Goal: Task Accomplishment & Management: Use online tool/utility

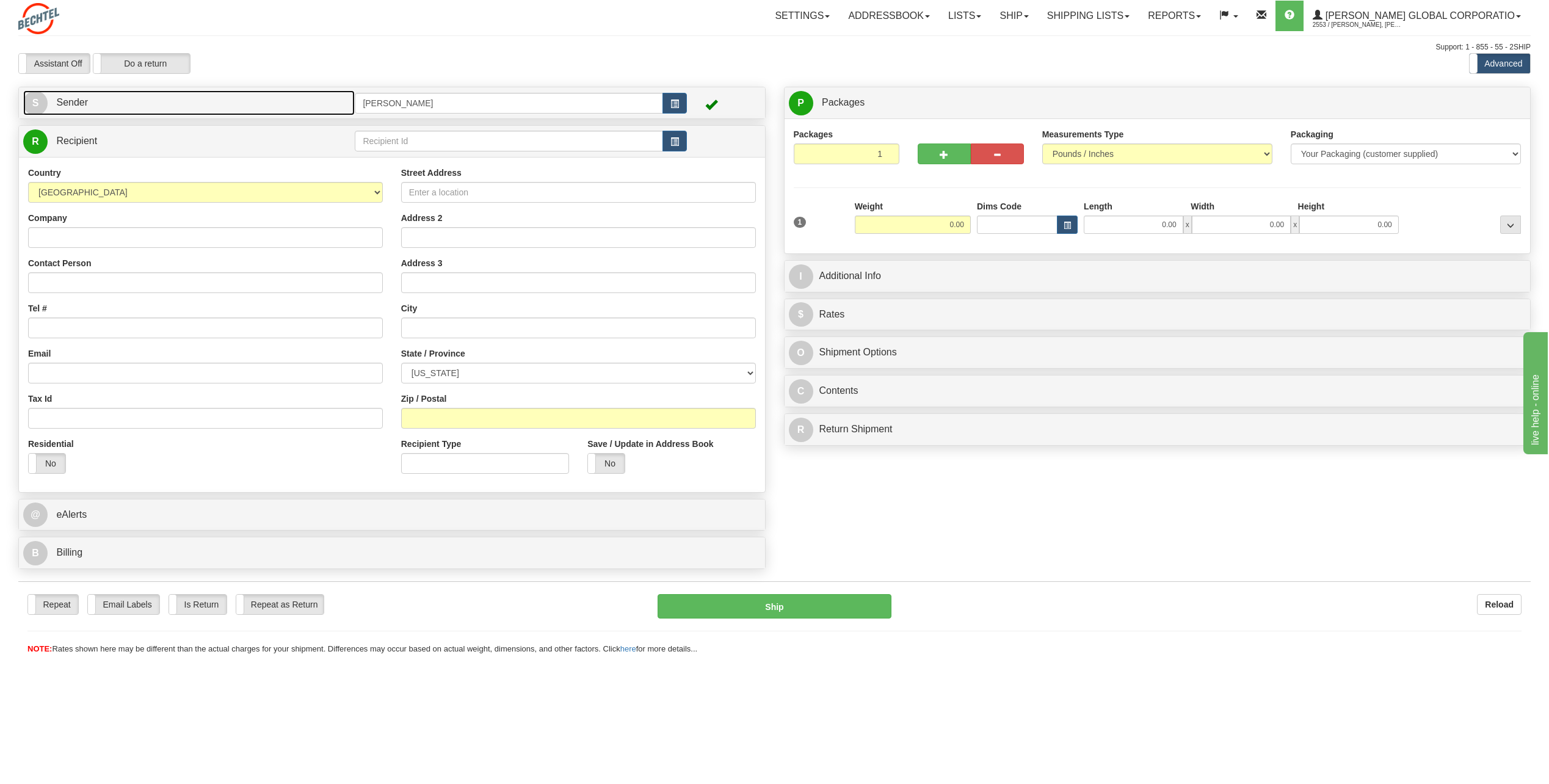
click at [41, 101] on span "S" at bounding box center [35, 103] width 24 height 24
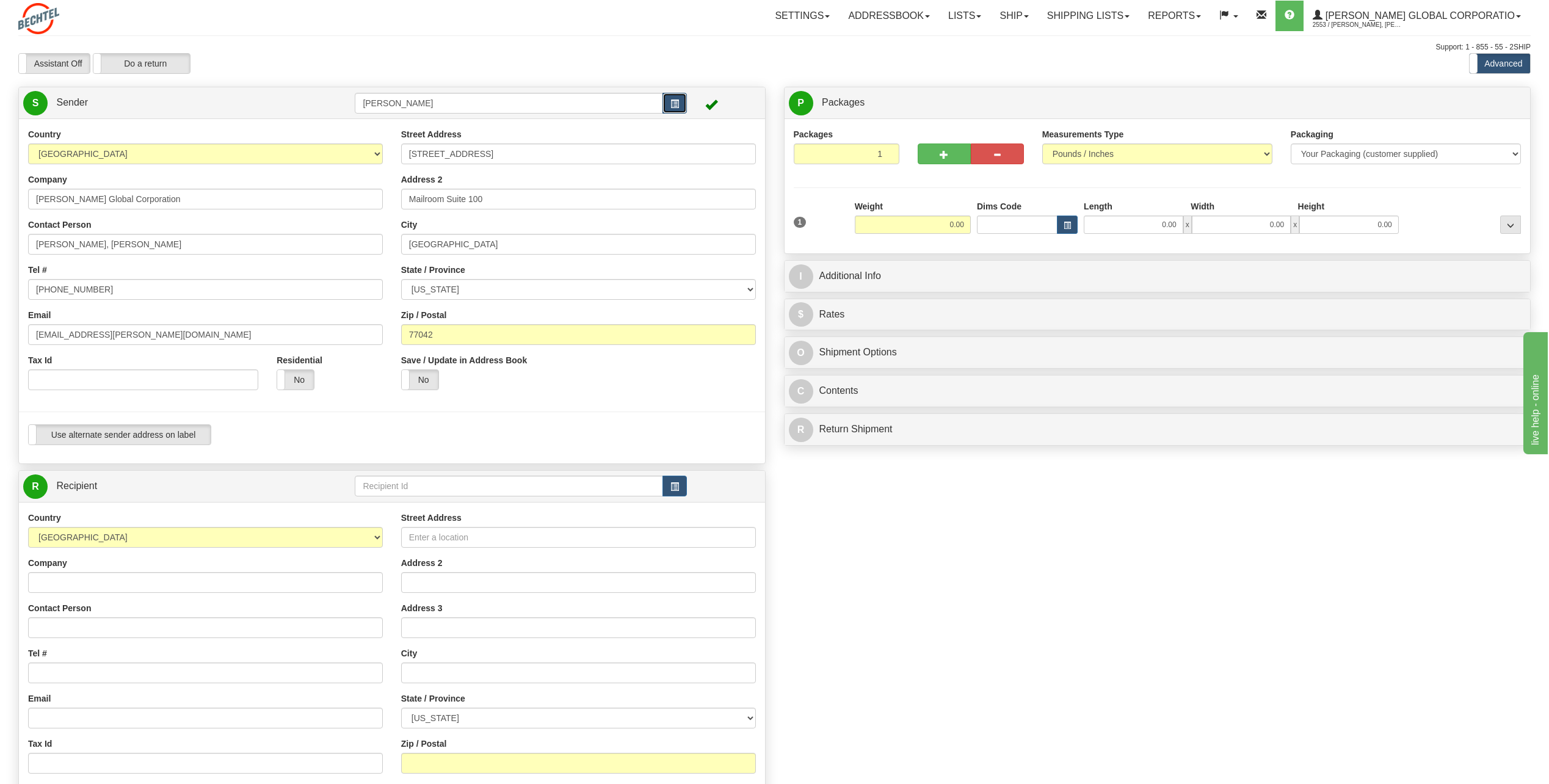
click at [678, 98] on button "button" at bounding box center [674, 103] width 24 height 21
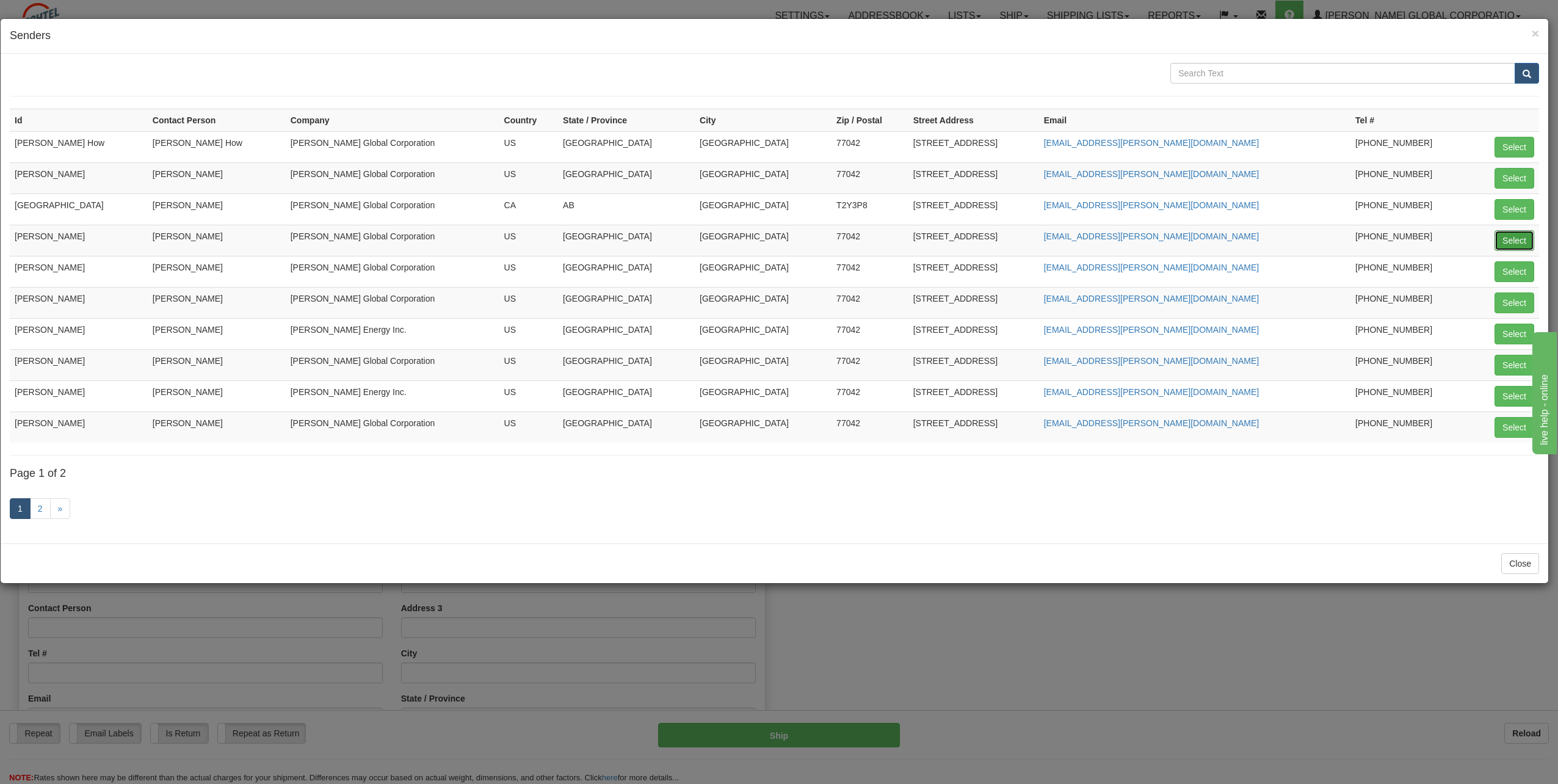
click at [1521, 239] on button "Select" at bounding box center [1514, 240] width 39 height 21
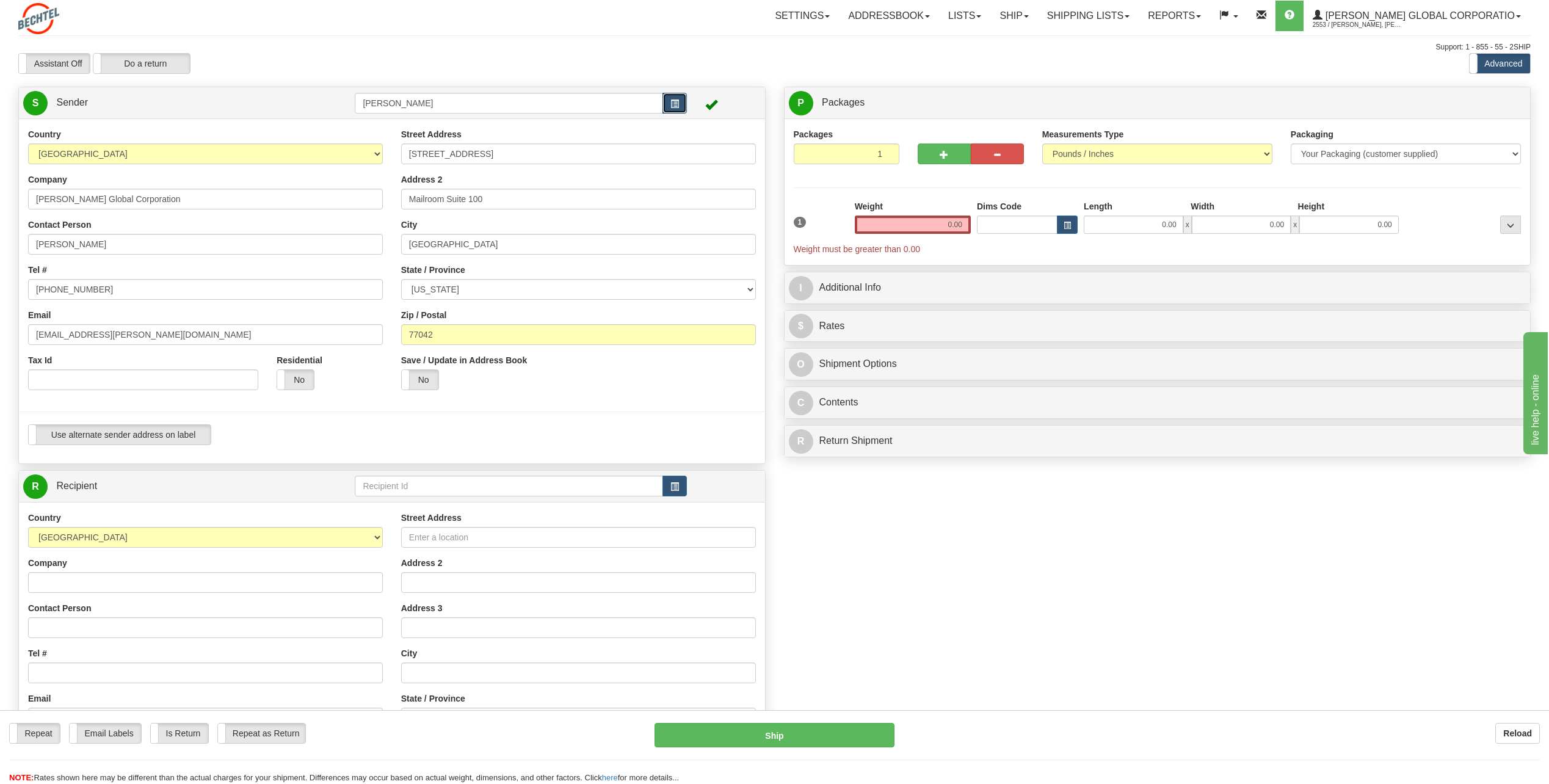
click at [681, 97] on button "button" at bounding box center [674, 103] width 24 height 21
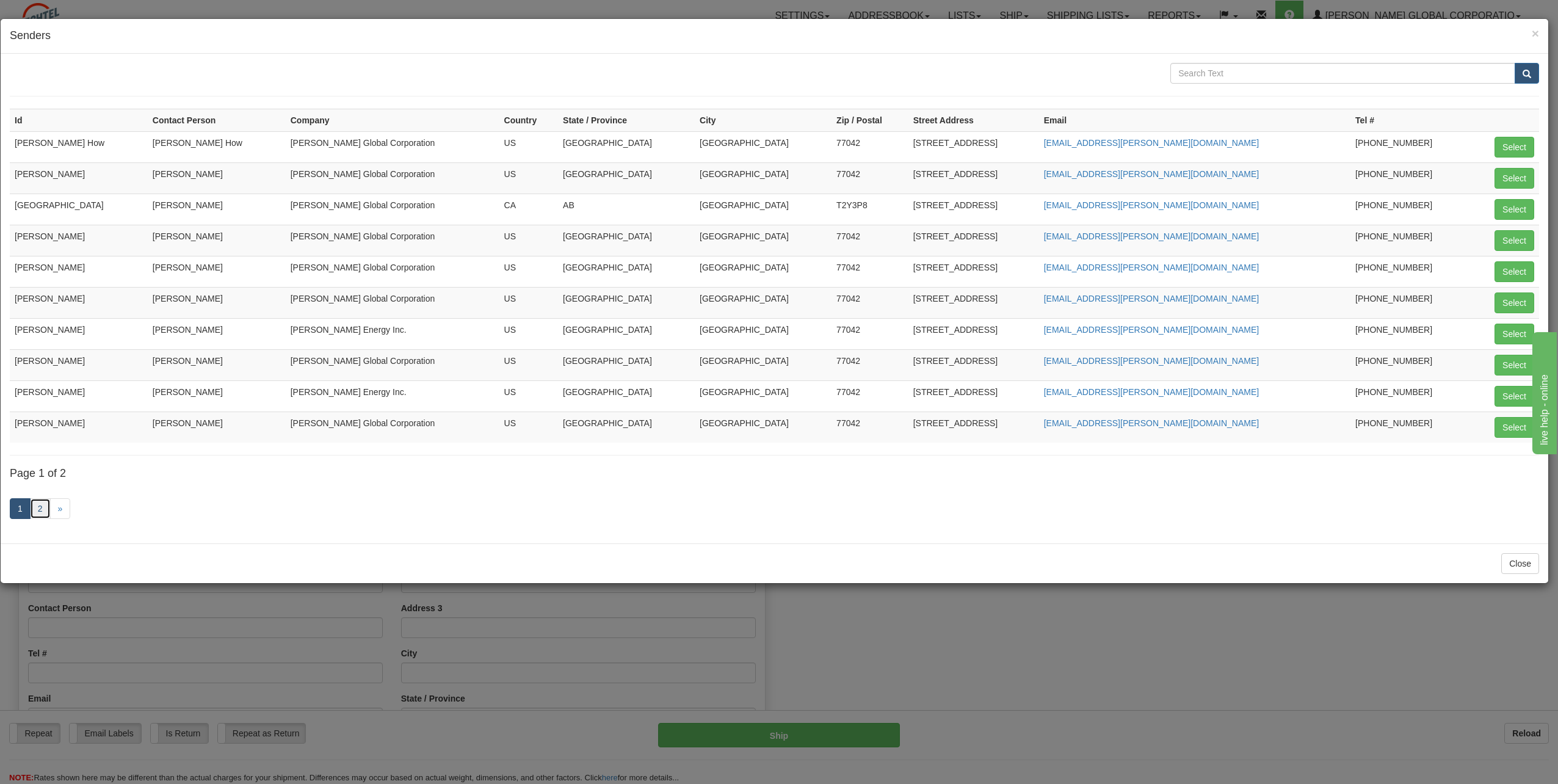
click at [39, 511] on link "2" at bounding box center [40, 508] width 21 height 21
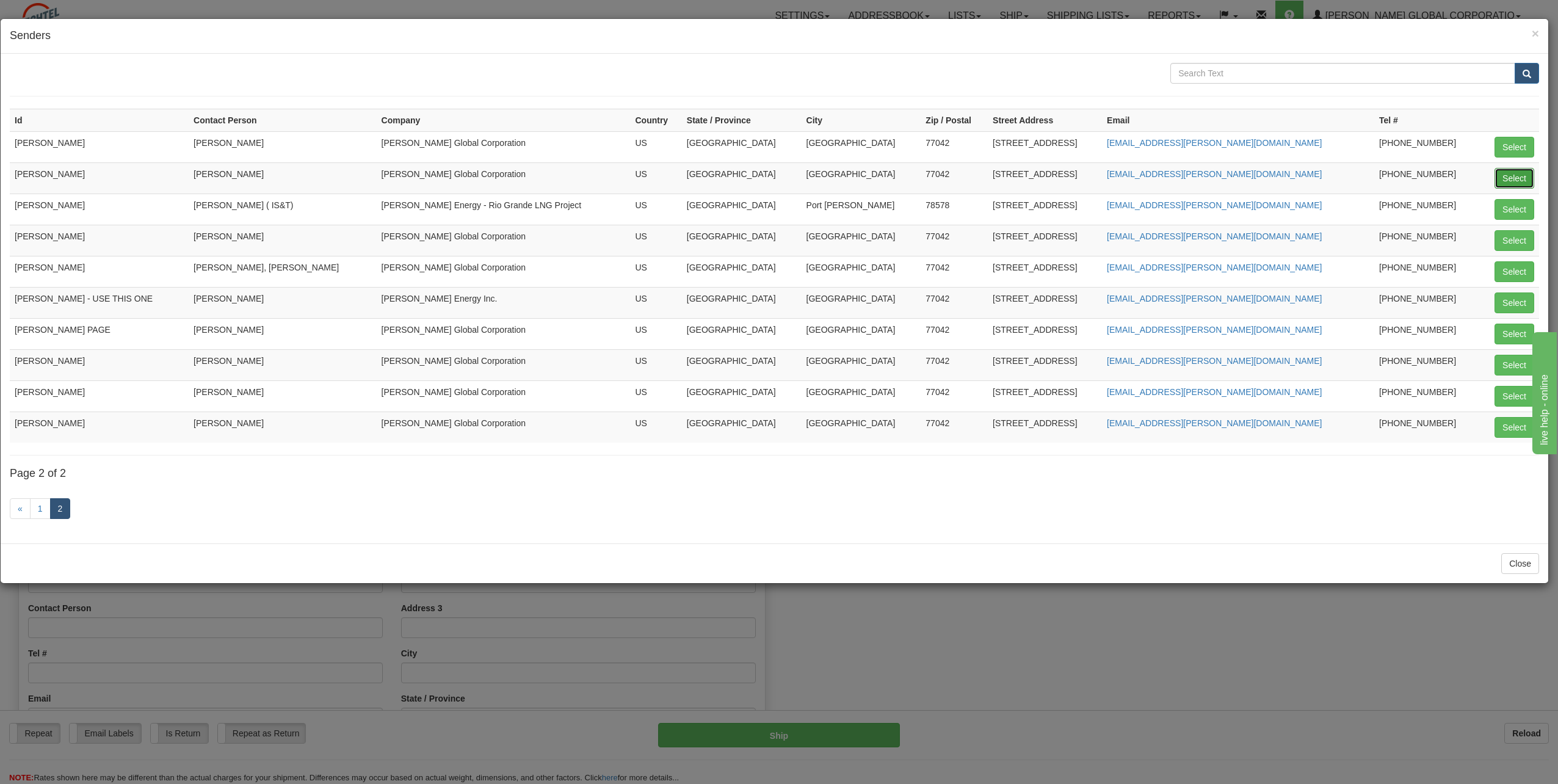
click at [1505, 176] on button "Select" at bounding box center [1514, 178] width 39 height 21
type input "[PERSON_NAME]"
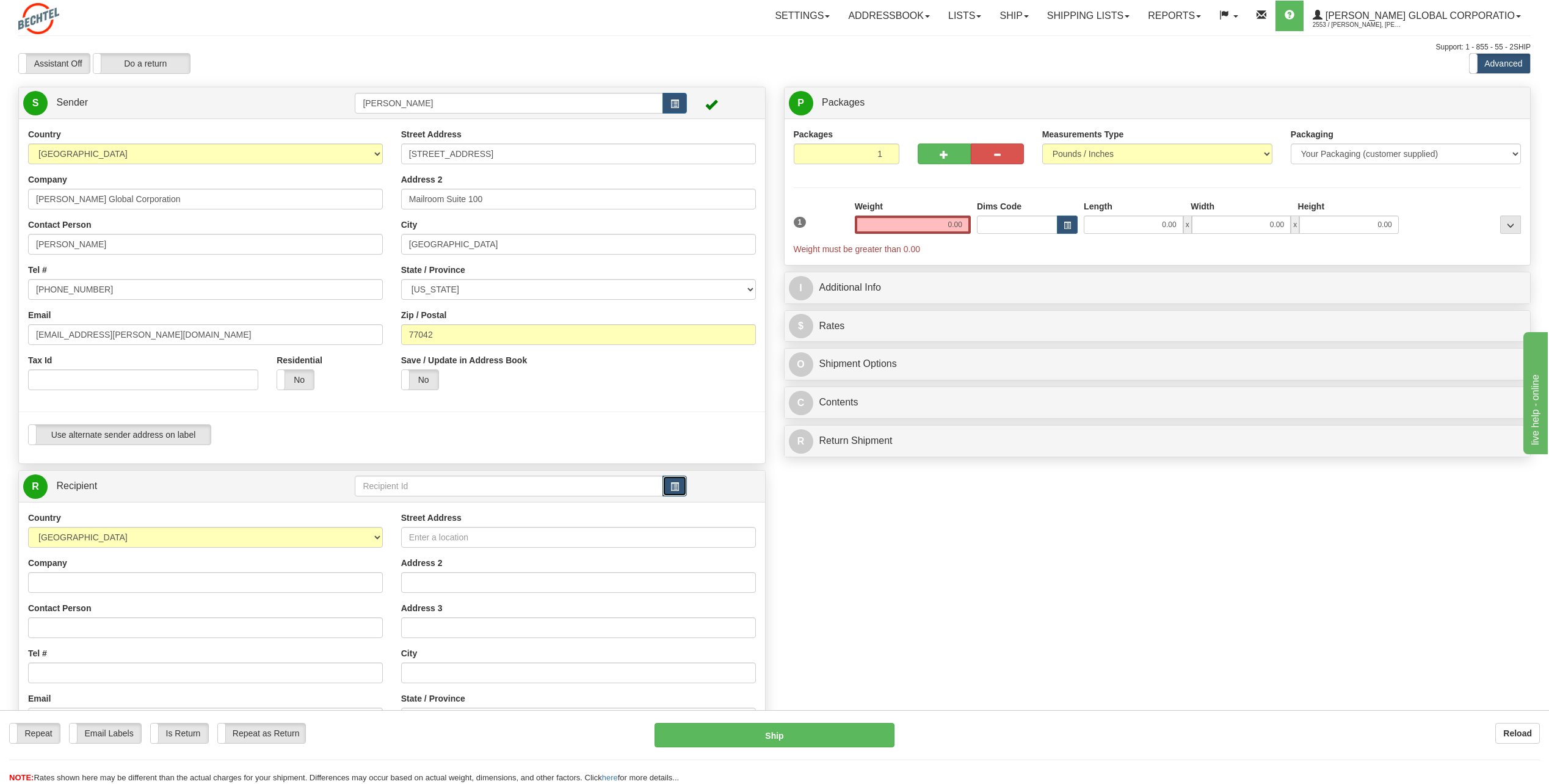
click at [674, 480] on button "button" at bounding box center [674, 486] width 24 height 21
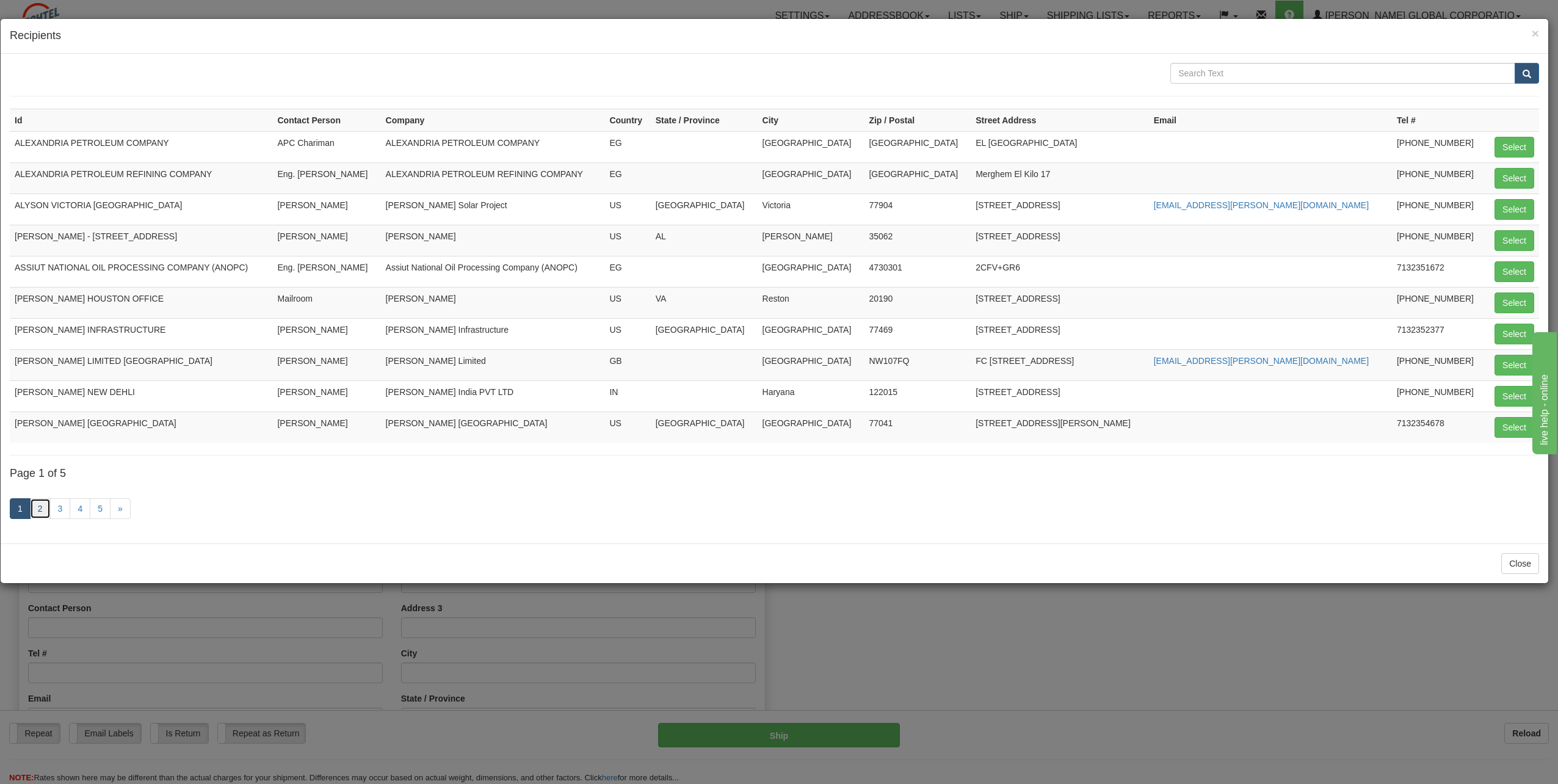
click at [42, 507] on link "2" at bounding box center [40, 508] width 21 height 21
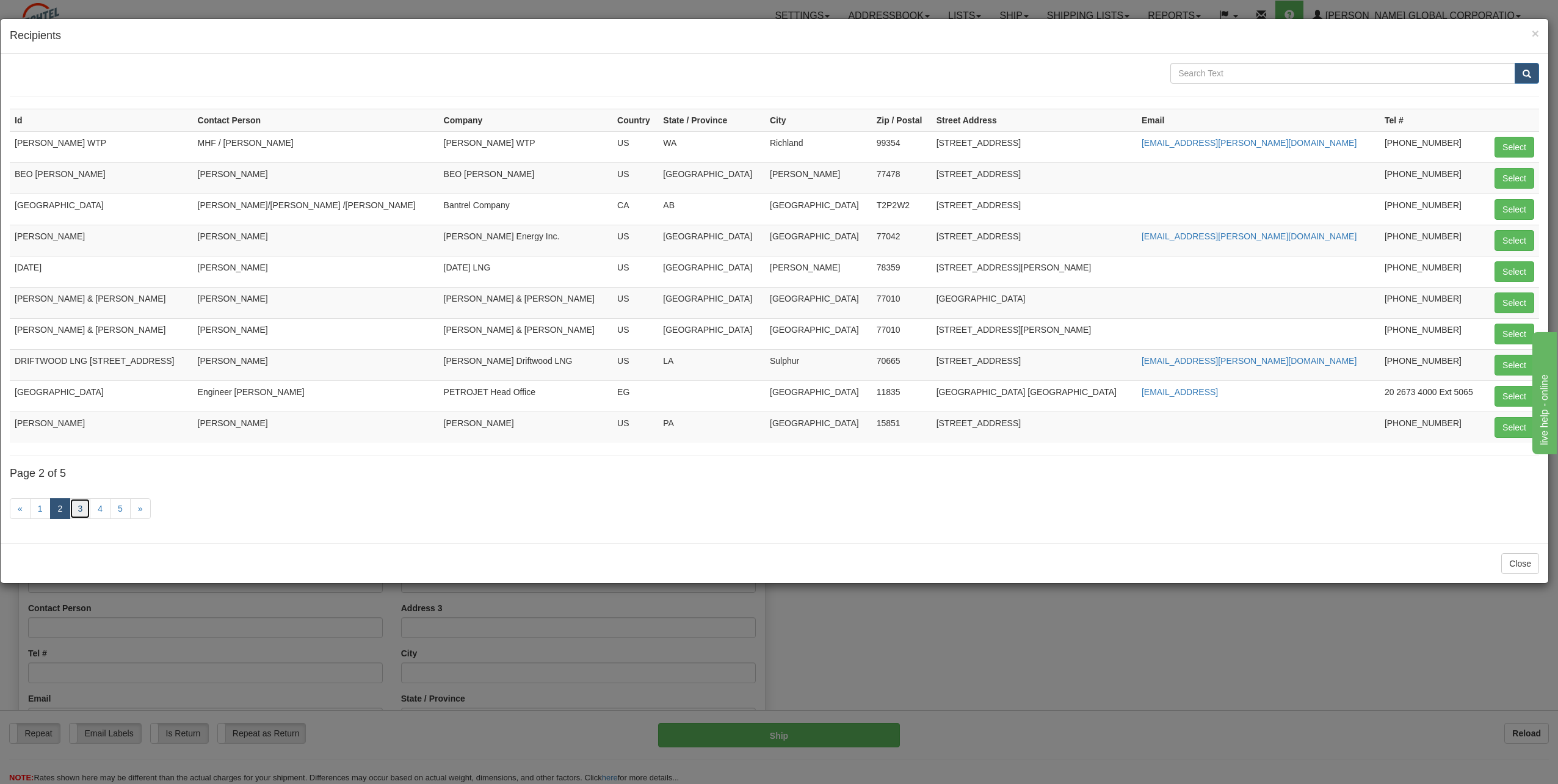
click at [76, 506] on link "3" at bounding box center [80, 508] width 21 height 21
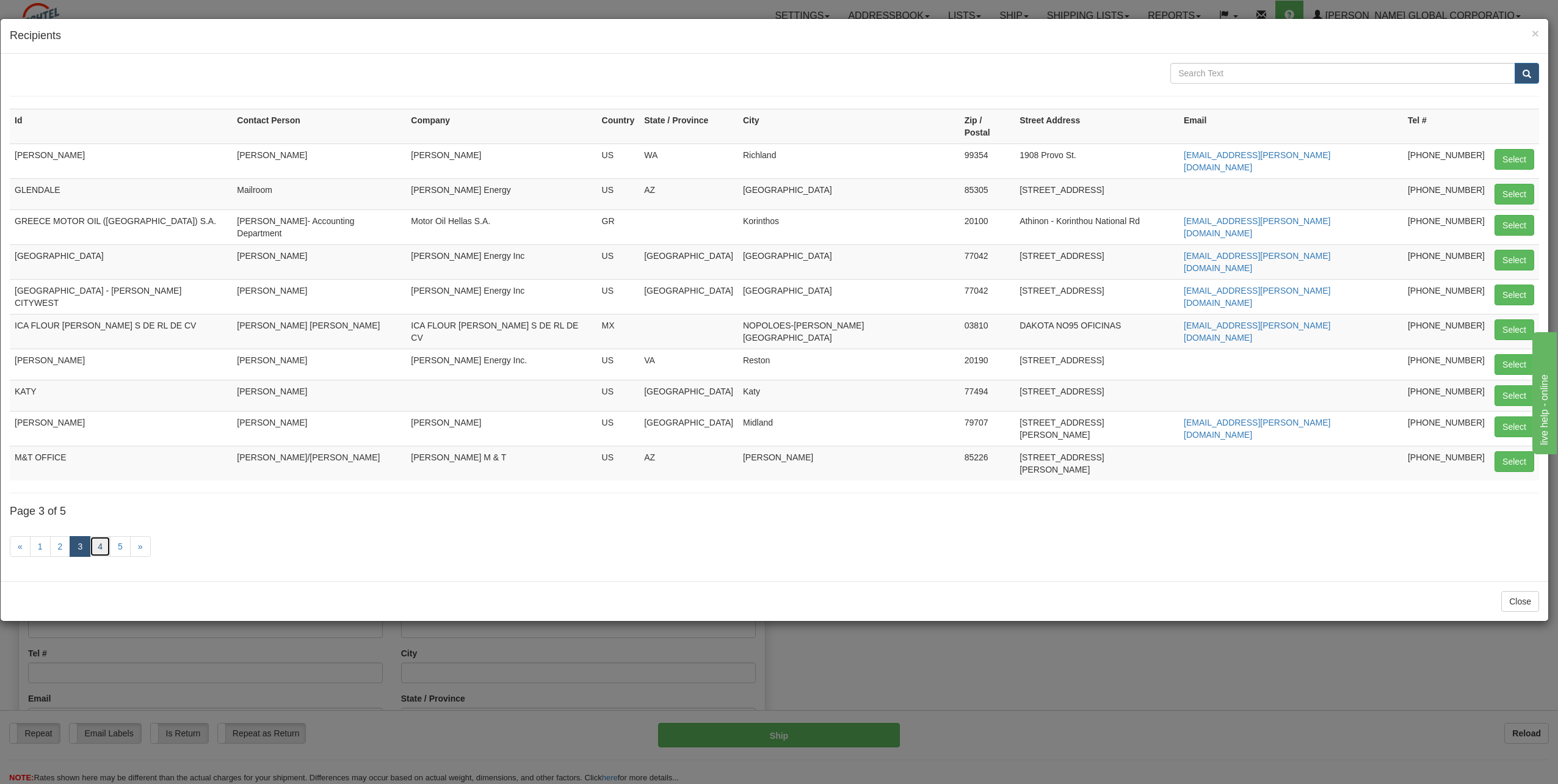
click at [98, 536] on link "4" at bounding box center [100, 546] width 21 height 21
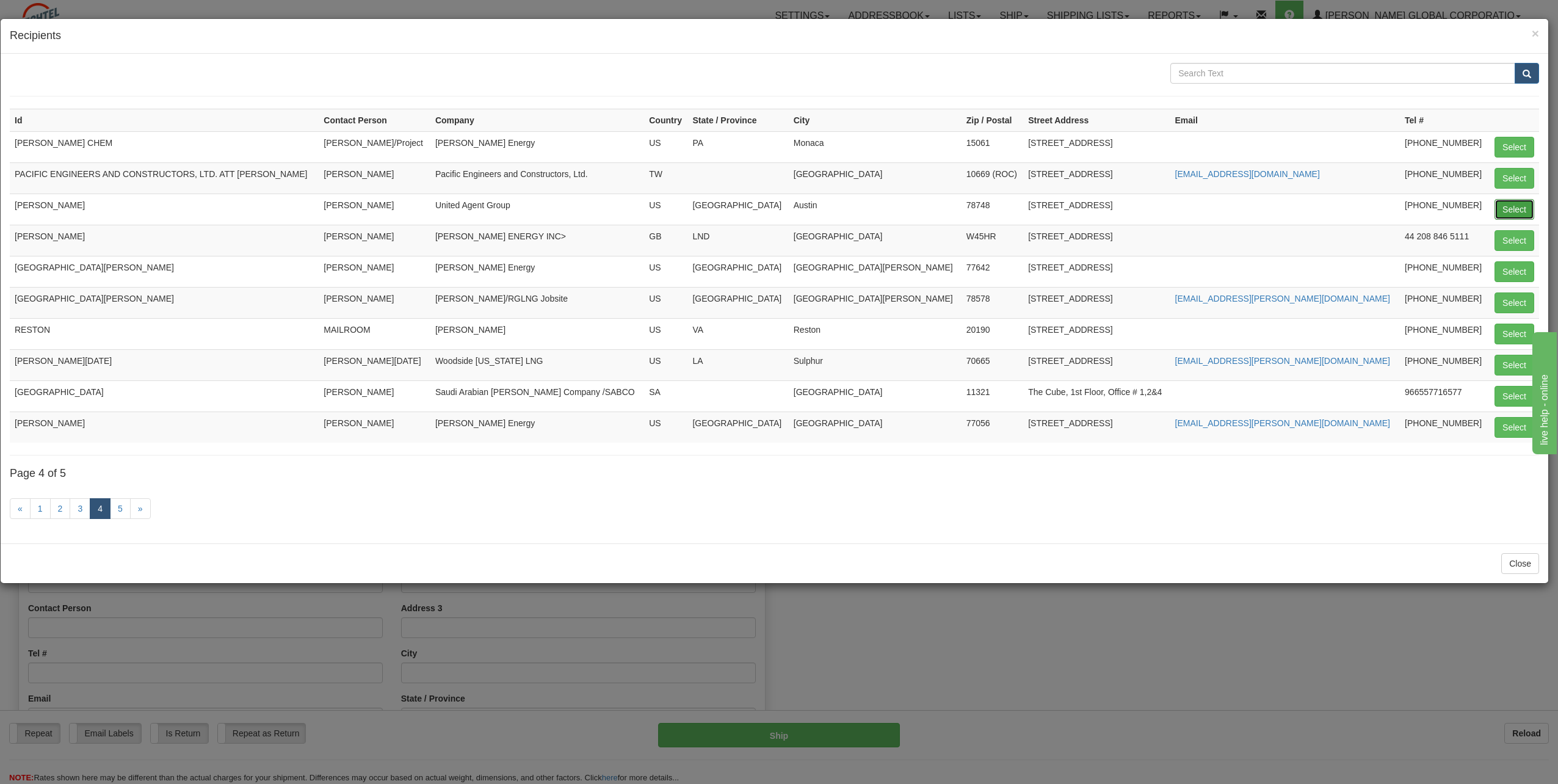
click at [1517, 204] on button "Select" at bounding box center [1514, 209] width 39 height 21
type input "[PERSON_NAME]"
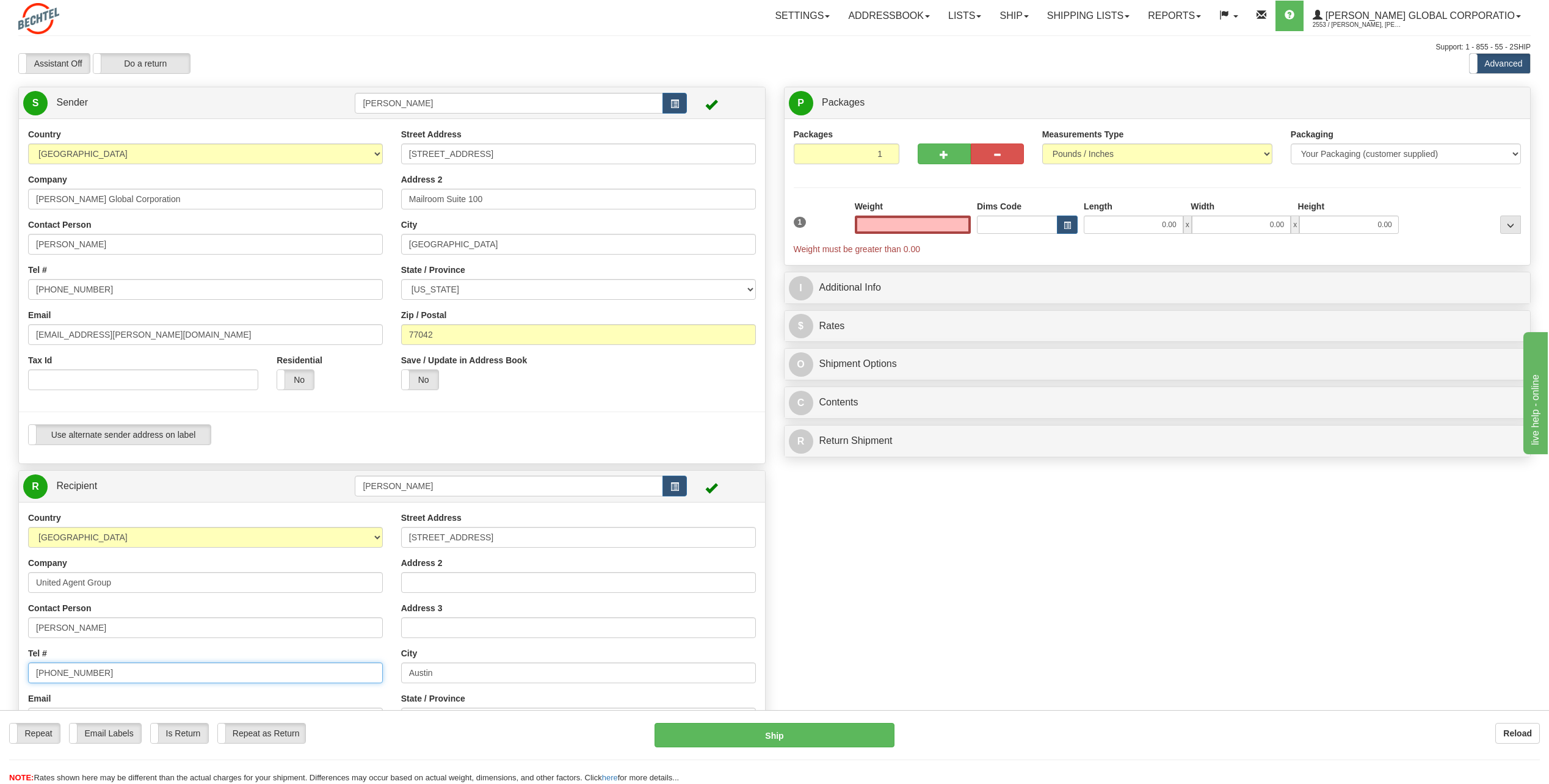
type input "0.00"
click at [113, 671] on input "[PHONE_NUMBER]" at bounding box center [205, 672] width 354 height 21
type input "[PHONE_NUMBER]"
drag, startPoint x: 943, startPoint y: 219, endPoint x: 1086, endPoint y: 219, distance: 143.0
click at [1086, 219] on div "1 Weight 0.00 Dims Code 0.00" at bounding box center [1157, 227] width 734 height 55
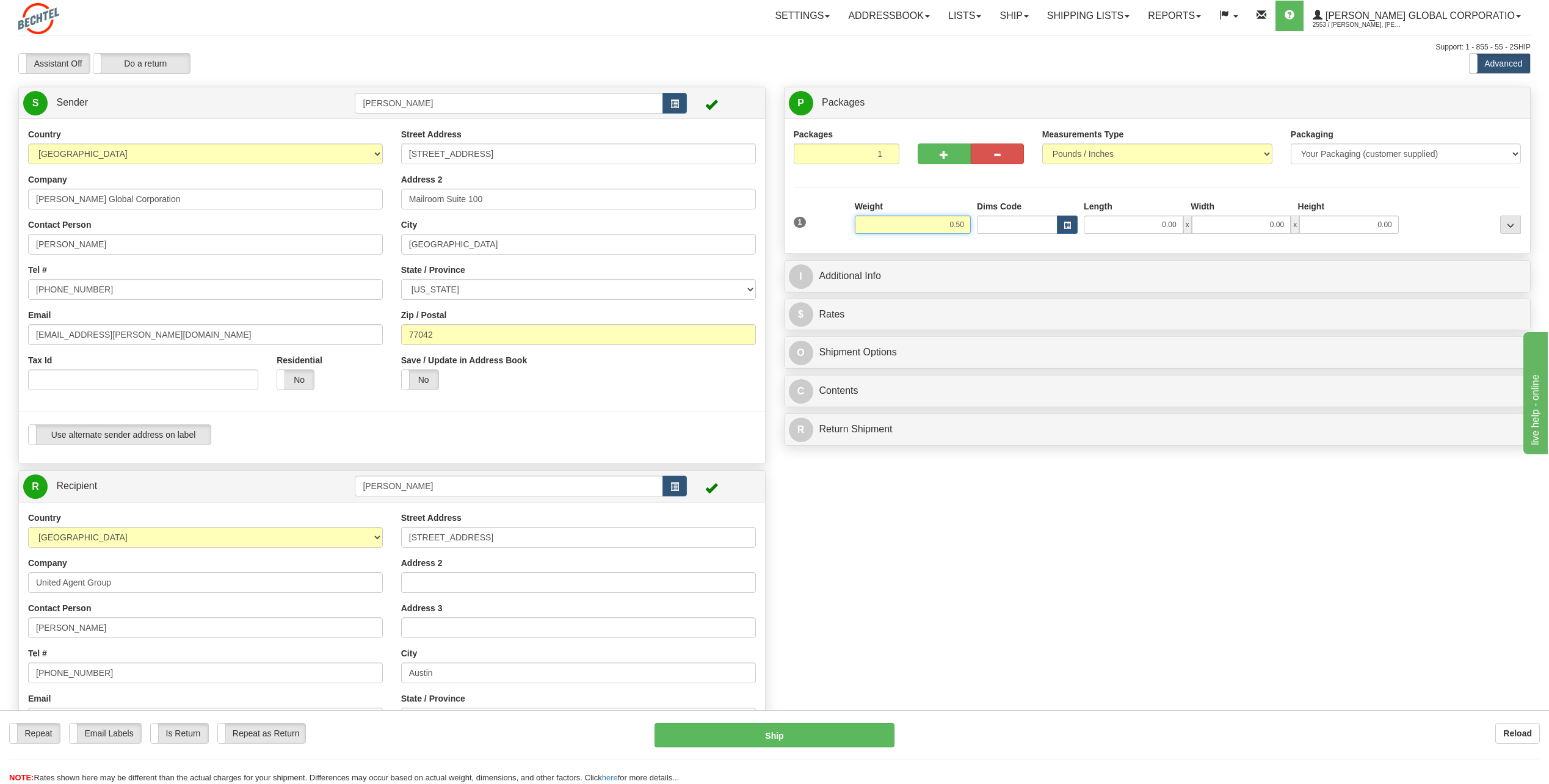
type input "0.50"
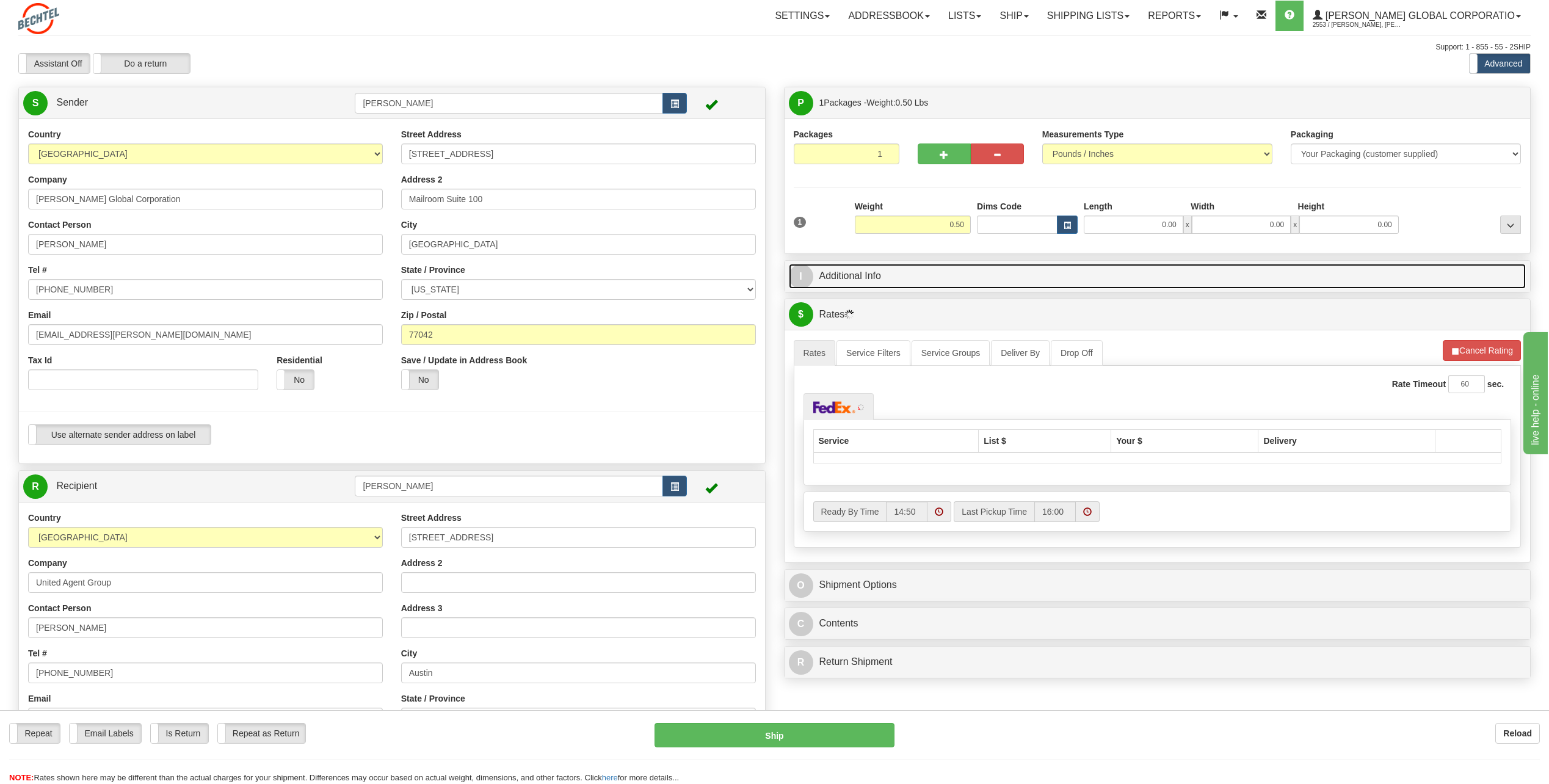
click at [806, 276] on span "I" at bounding box center [801, 276] width 24 height 24
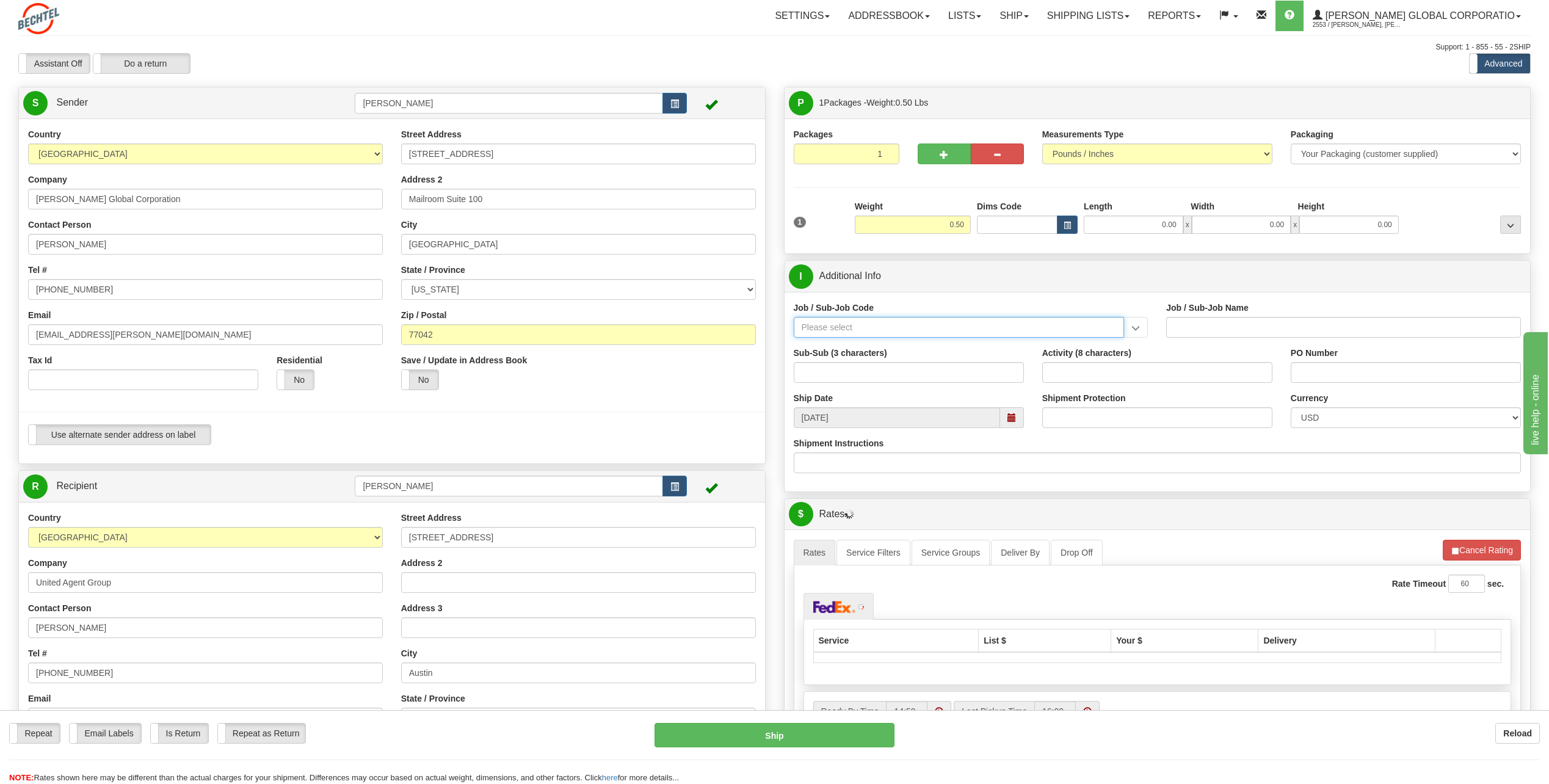
click at [826, 325] on input "Job / Sub-Job Code" at bounding box center [959, 327] width 331 height 21
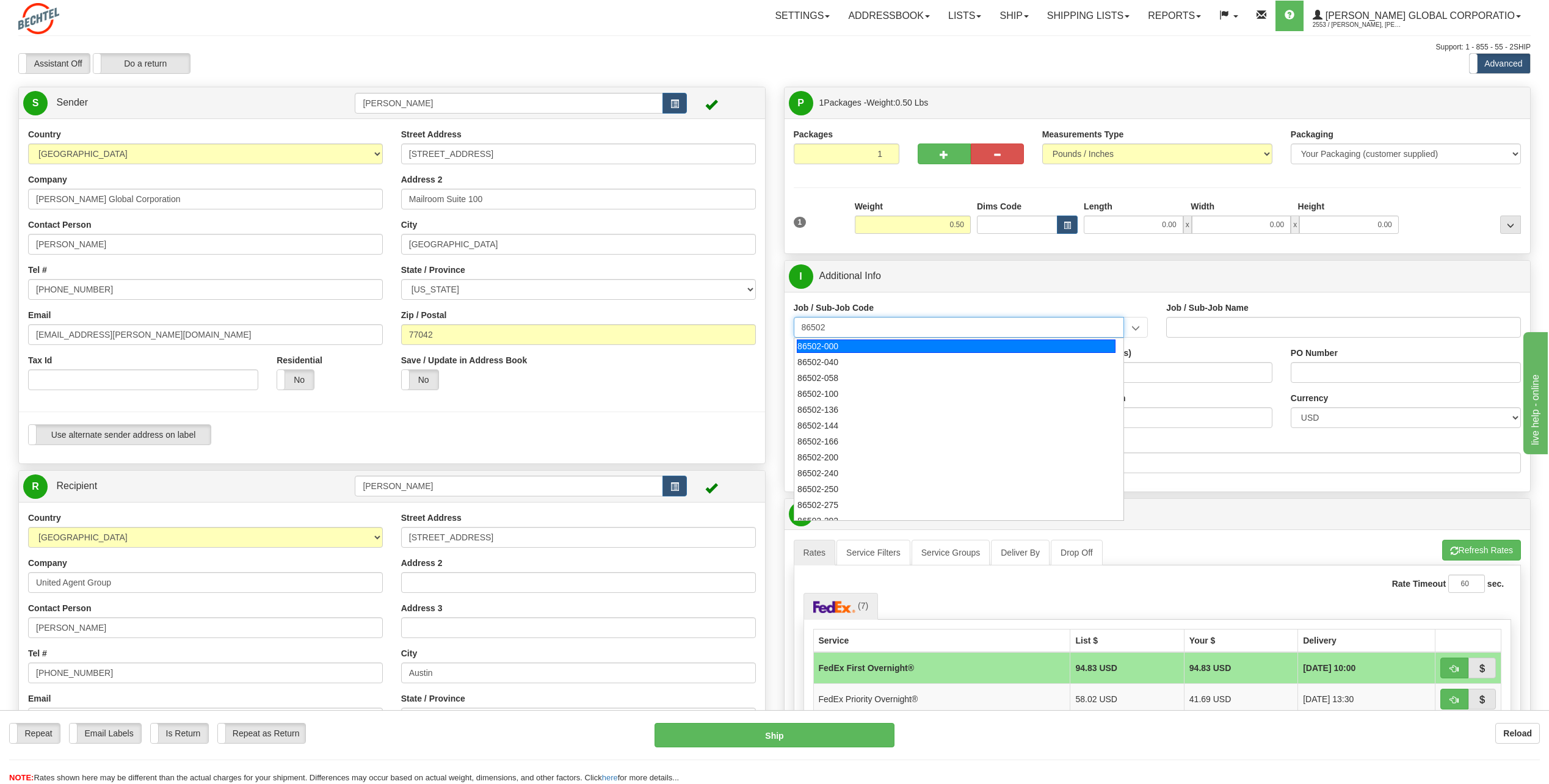
click at [837, 346] on div "86502-000" at bounding box center [956, 346] width 319 height 14
type input "86502-000"
type input "STATIC OG&C - LN - PRIOR YEARS COSTS - EAMS P&C"
type input "86502-000"
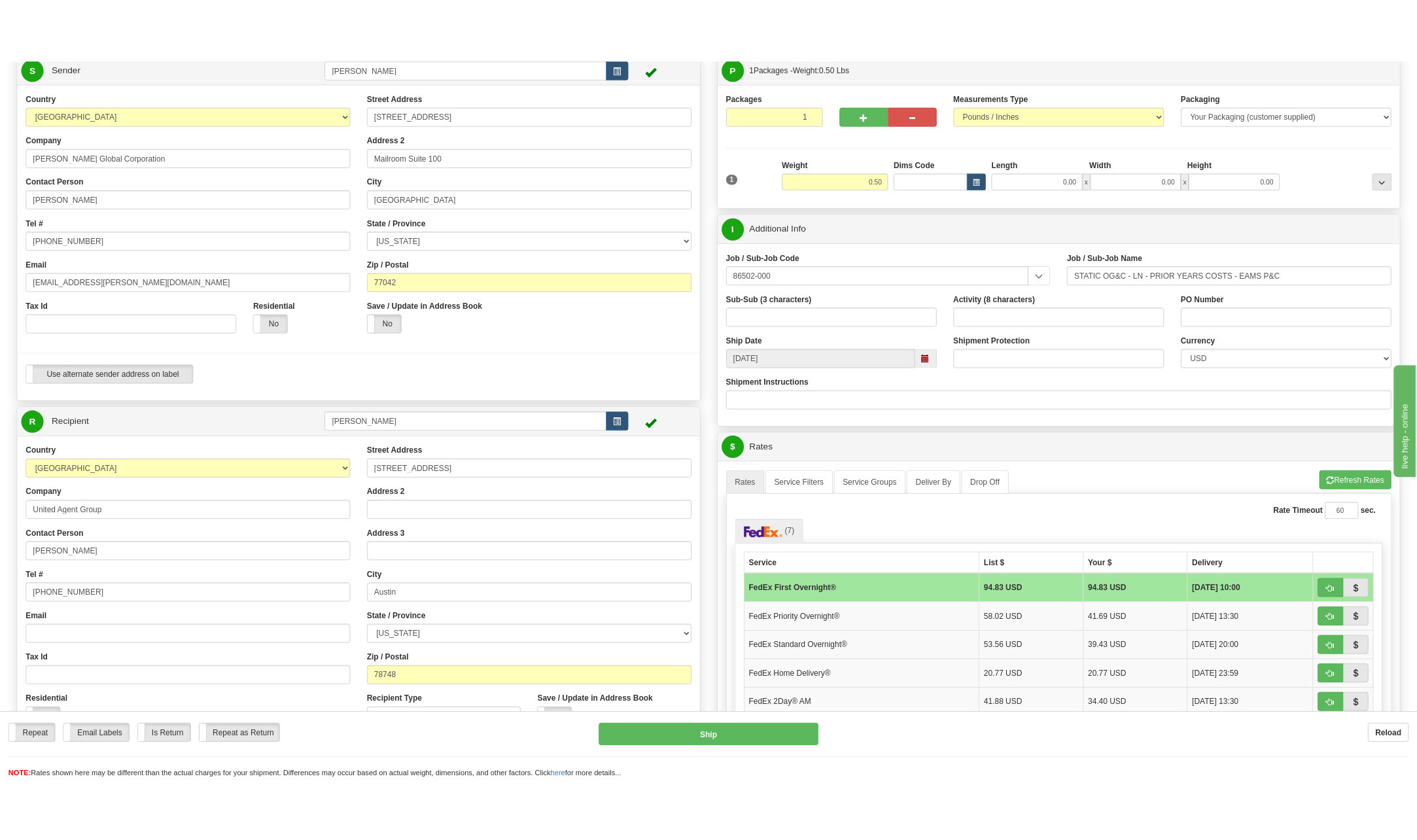
scroll to position [131, 0]
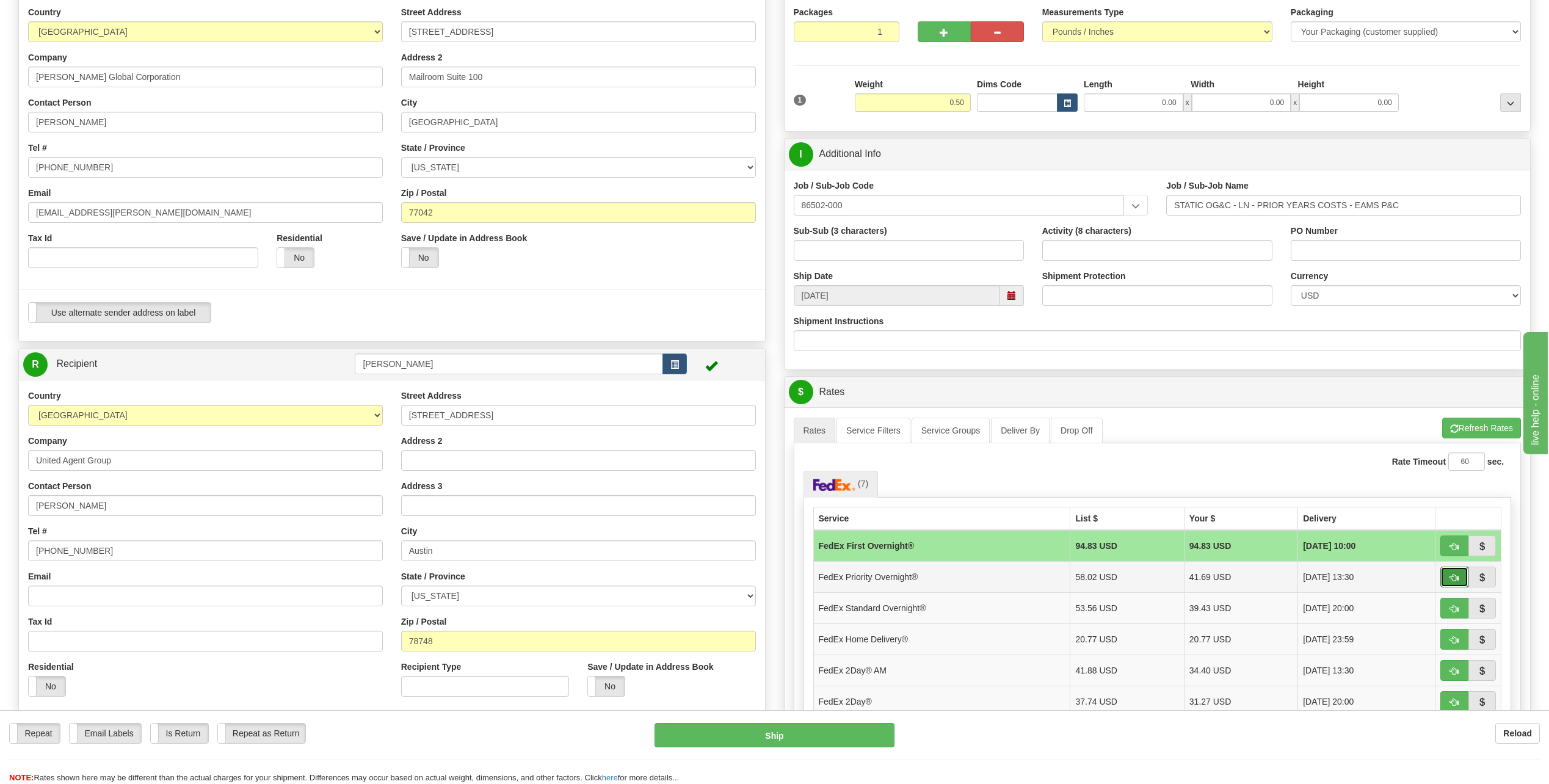
click at [1450, 575] on span "button" at bounding box center [1454, 577] width 9 height 8
type input "01"
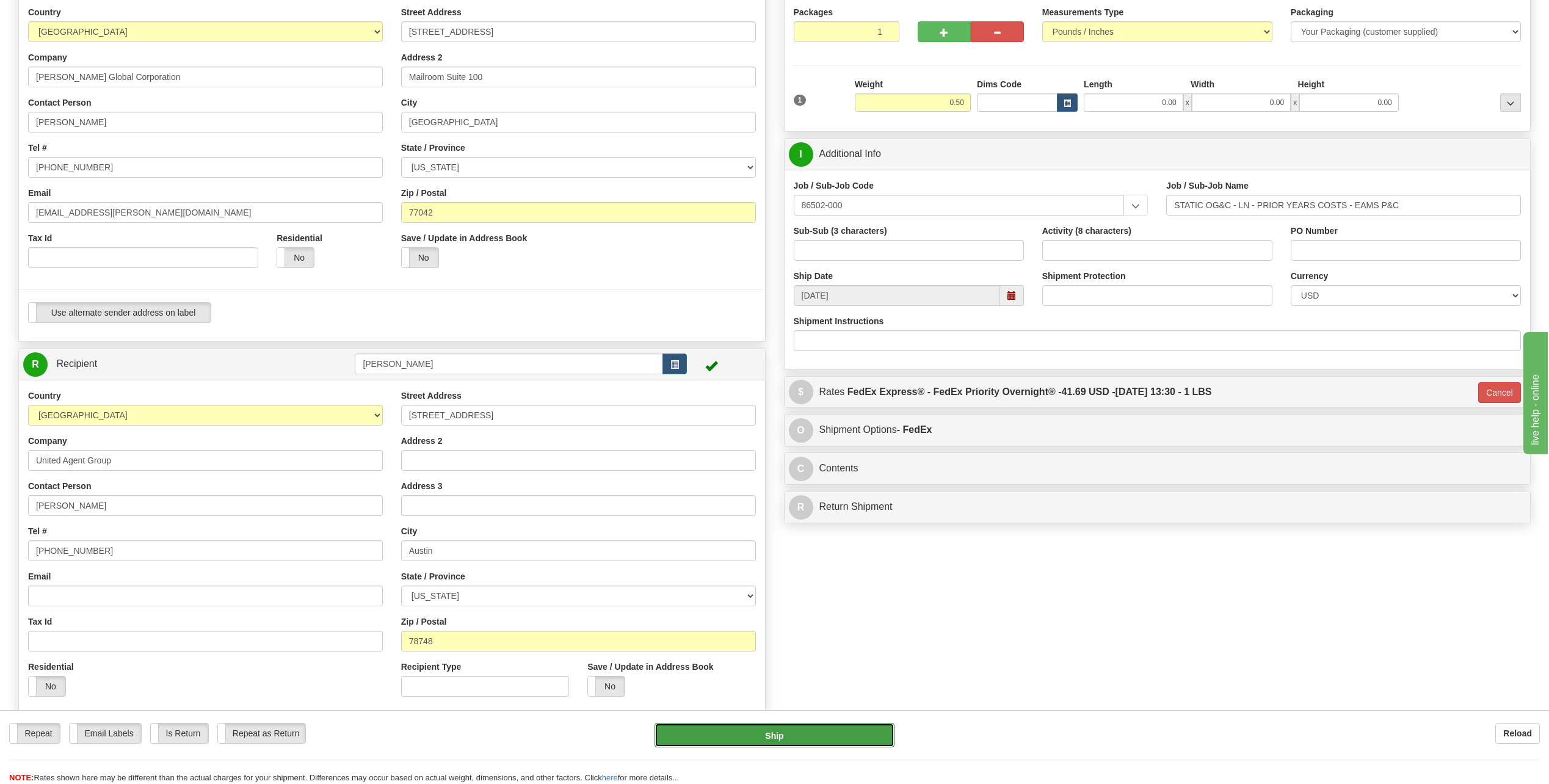
click at [822, 731] on button "Ship" at bounding box center [774, 735] width 240 height 24
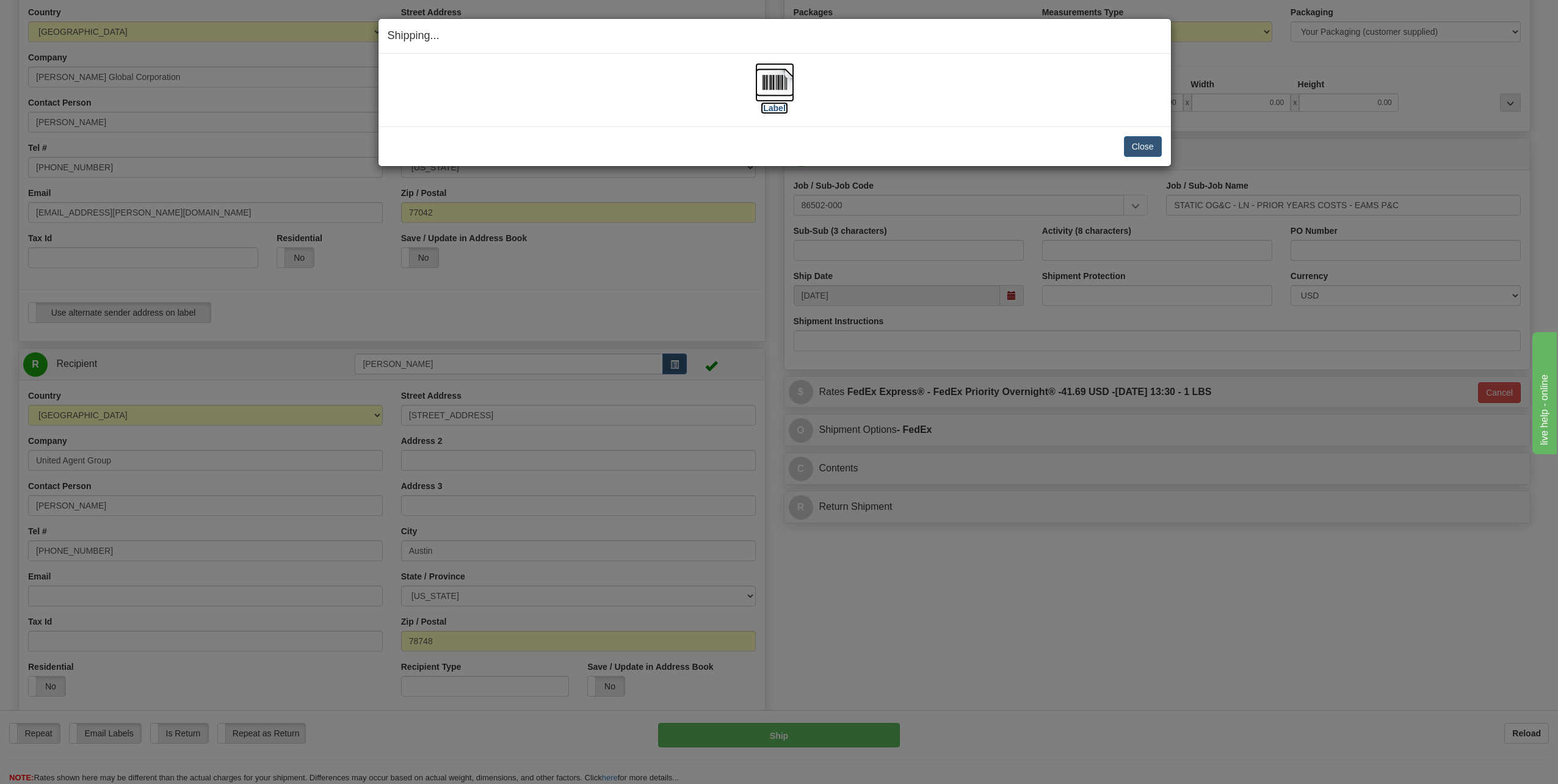
click at [774, 92] on img at bounding box center [775, 82] width 39 height 39
